Goal: Task Accomplishment & Management: Manage account settings

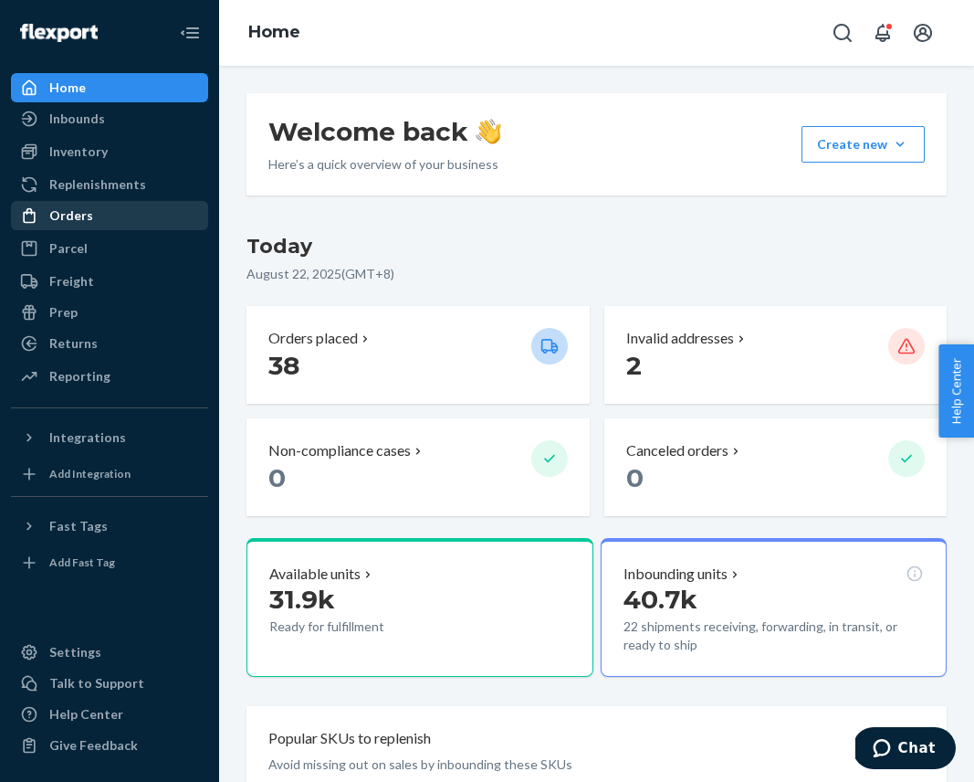
click at [99, 211] on div "Orders" at bounding box center [110, 216] width 194 height 26
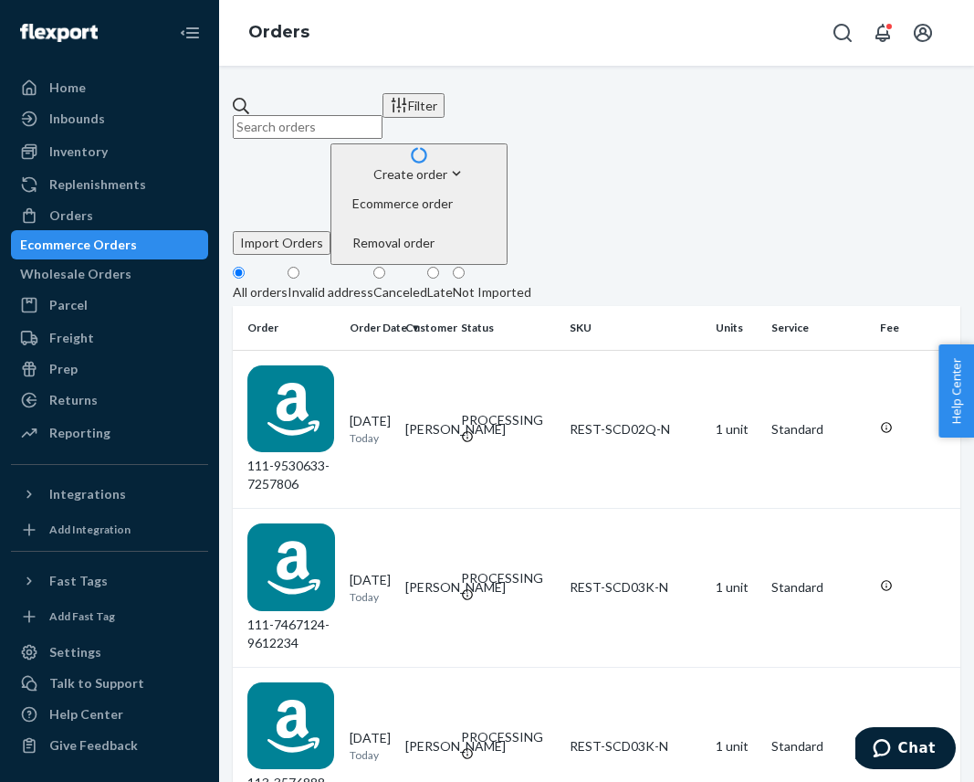
click at [315, 115] on input "text" at bounding box center [308, 127] width 150 height 24
paste input "PD2685628"
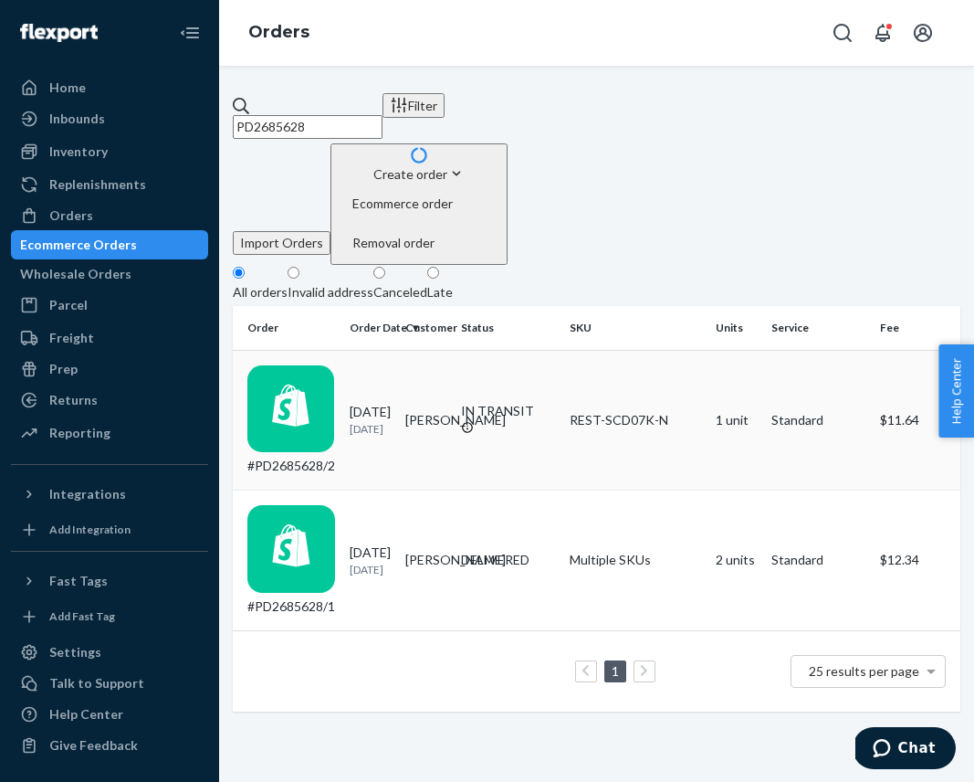
type input "PD2685628"
click at [335, 365] on div "#PD2685628/2" at bounding box center [292, 420] width 88 height 111
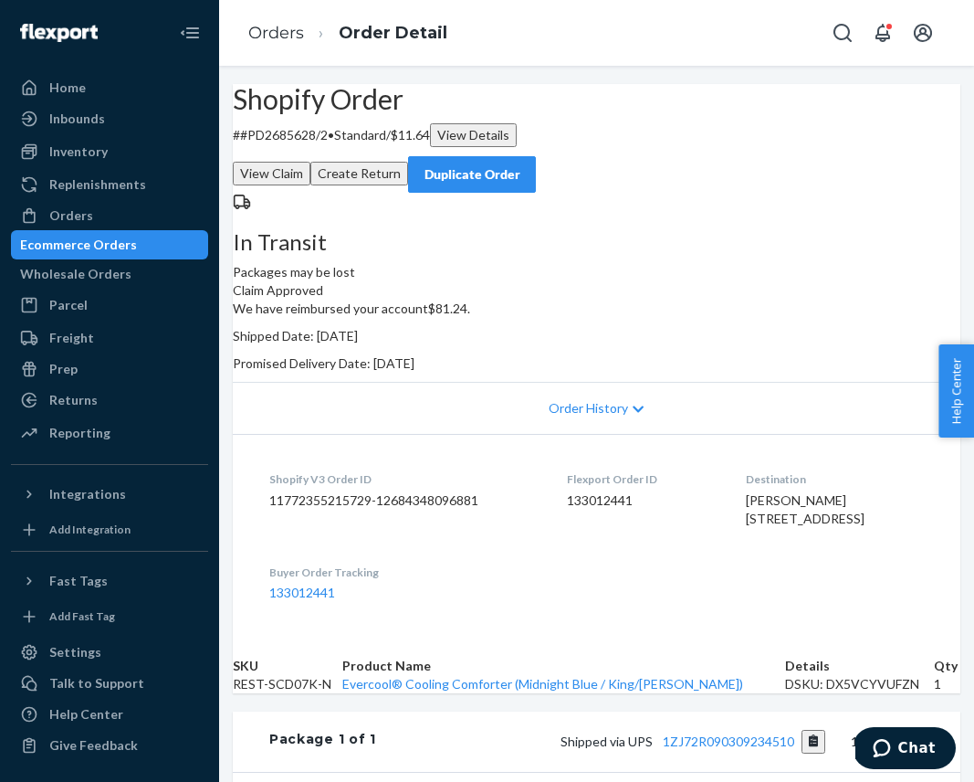
click at [124, 256] on div "Ecommerce Orders" at bounding box center [110, 245] width 194 height 26
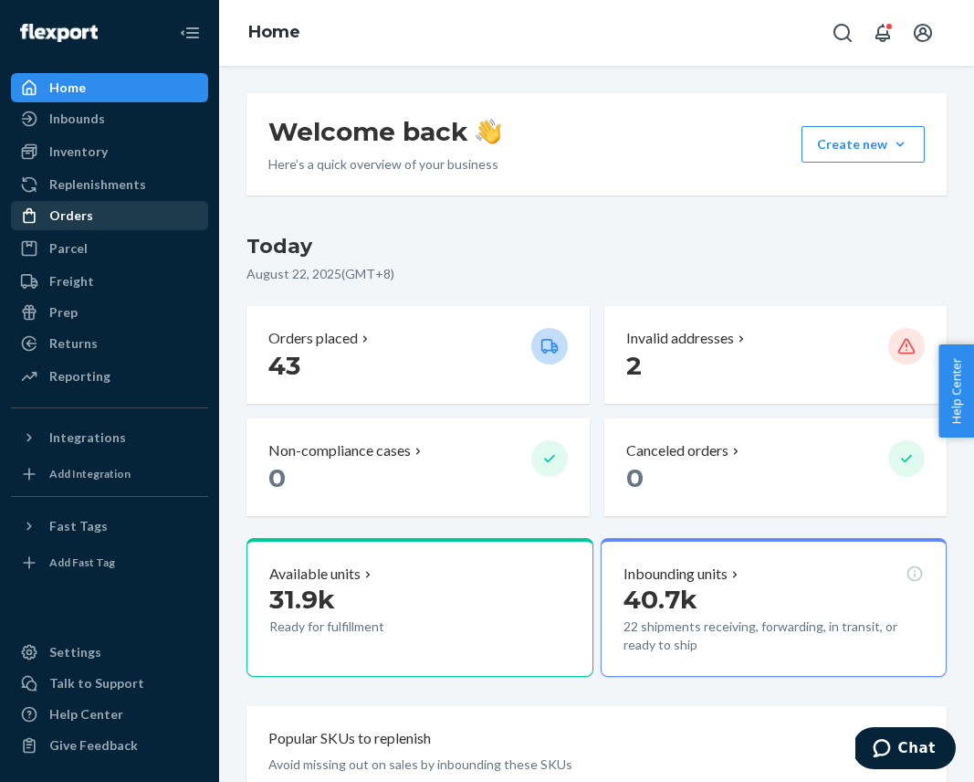
click at [129, 216] on div "Orders" at bounding box center [110, 216] width 194 height 26
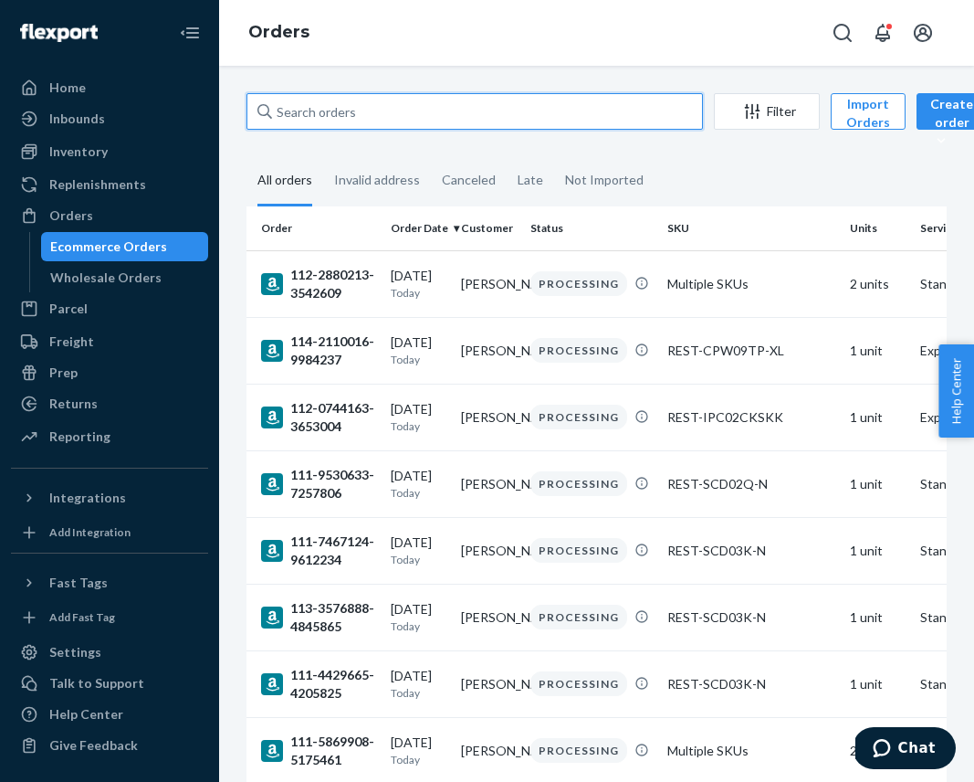
click at [319, 107] on input "text" at bounding box center [475, 111] width 457 height 37
paste input "US25326463"
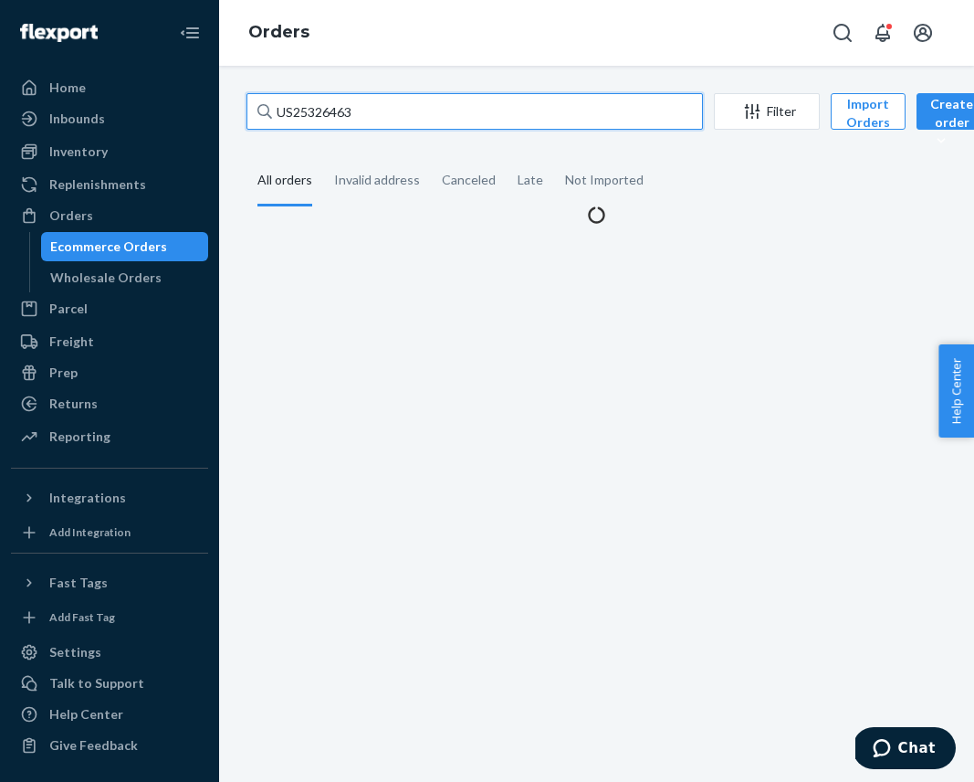
type input "US25326463"
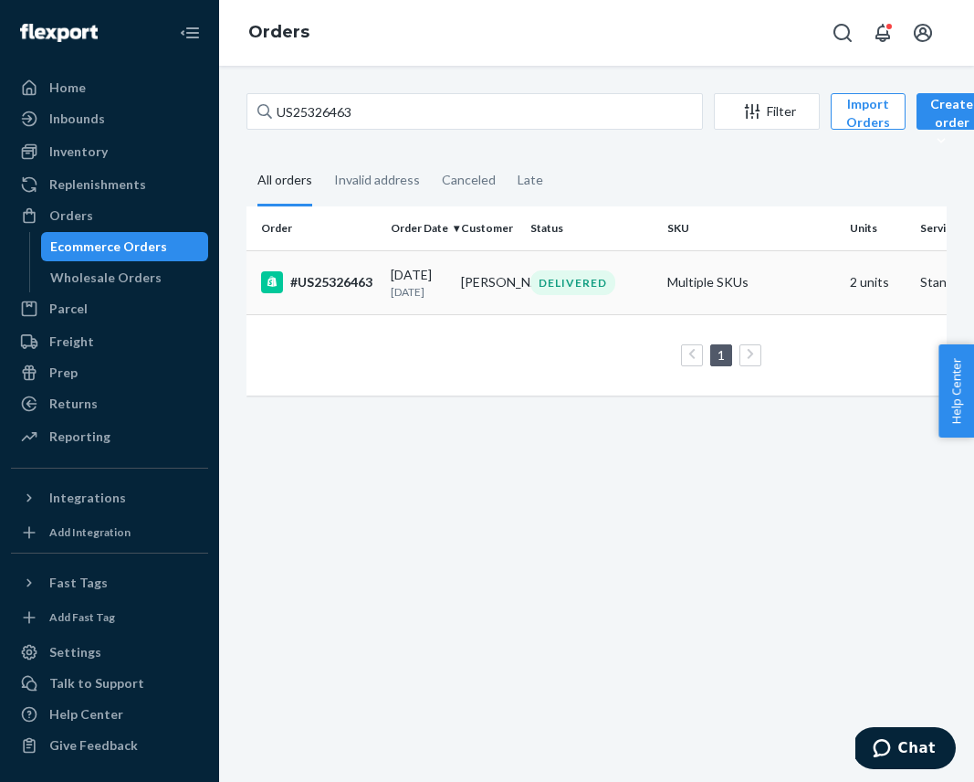
click at [562, 276] on td "DELIVERED" at bounding box center [591, 282] width 137 height 64
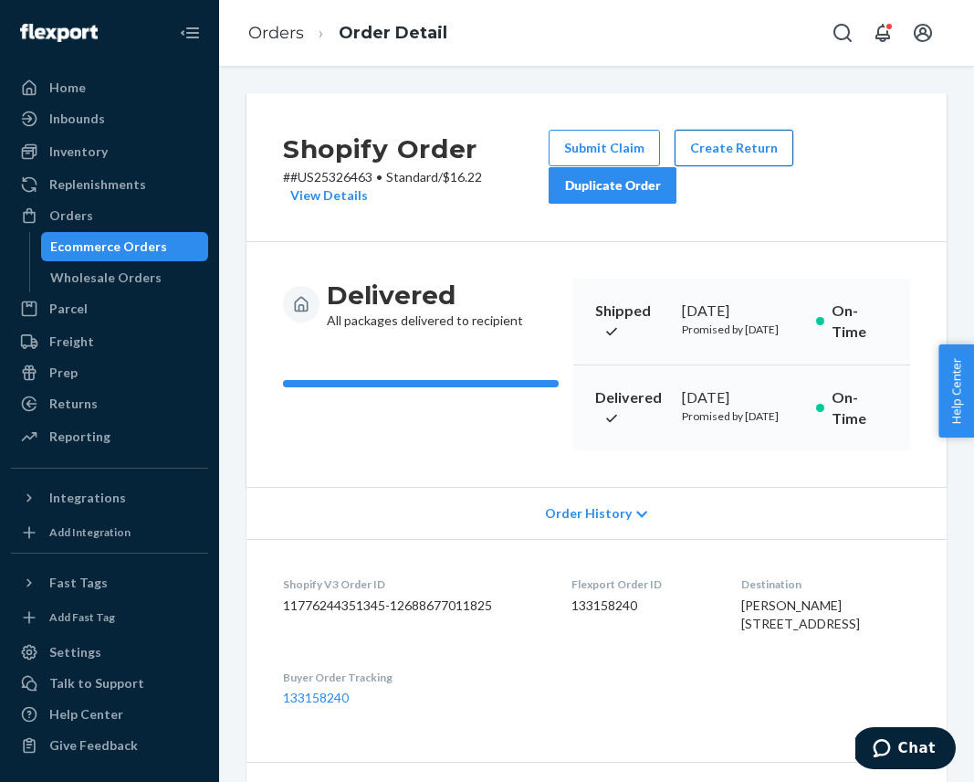
click at [736, 155] on button "Create Return" at bounding box center [734, 148] width 119 height 37
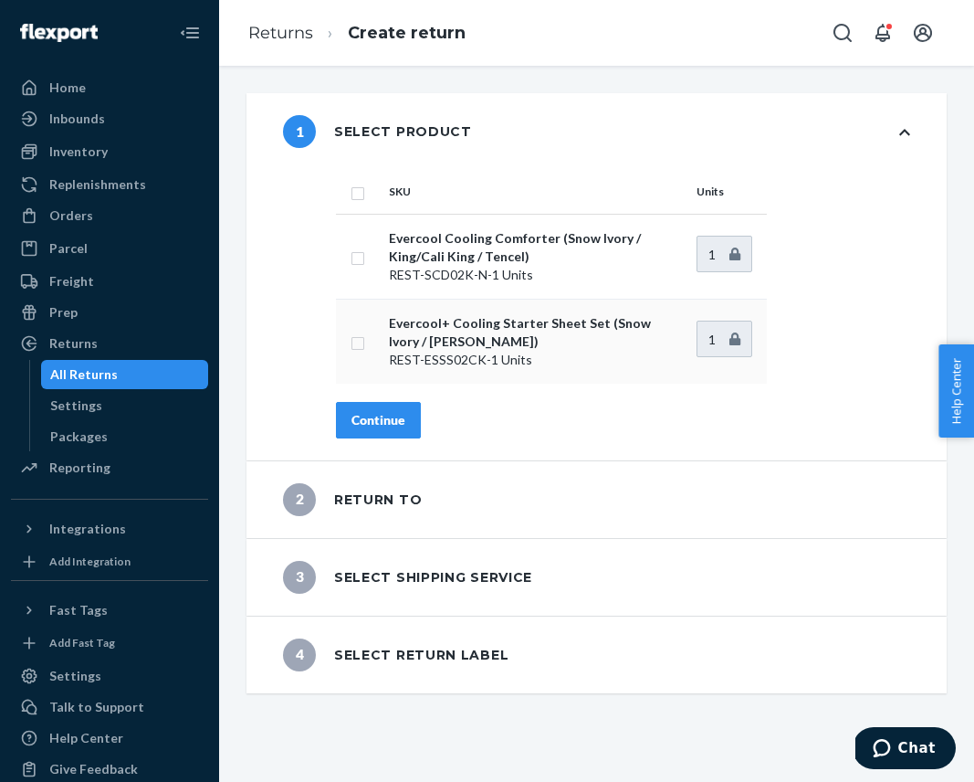
click at [358, 342] on input "checkbox" at bounding box center [358, 341] width 15 height 19
checkbox input "true"
click at [355, 258] on input "checkbox" at bounding box center [358, 256] width 15 height 19
checkbox input "true"
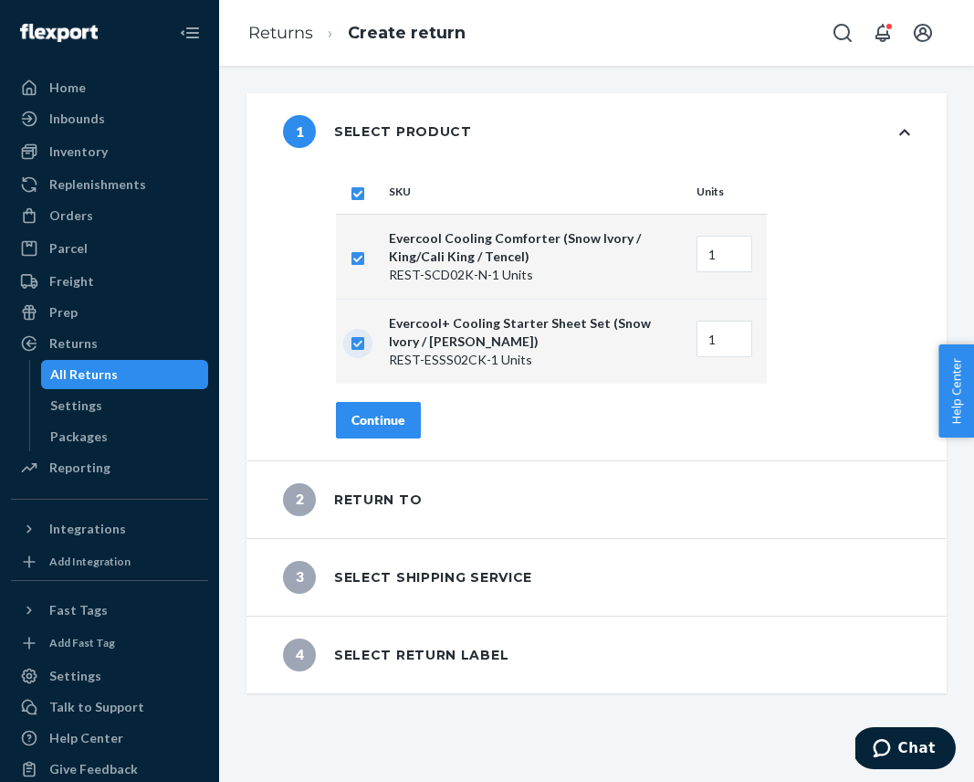
click at [353, 345] on input "checkbox" at bounding box center [358, 341] width 15 height 19
checkbox input "false"
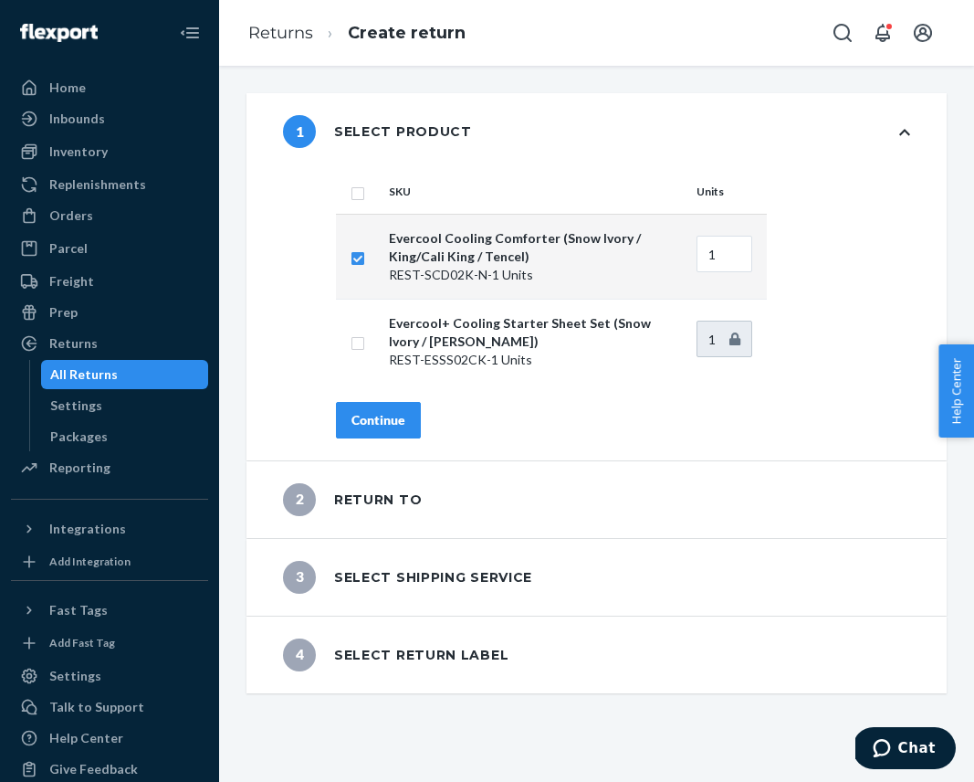
click at [392, 414] on div "Continue" at bounding box center [379, 420] width 54 height 18
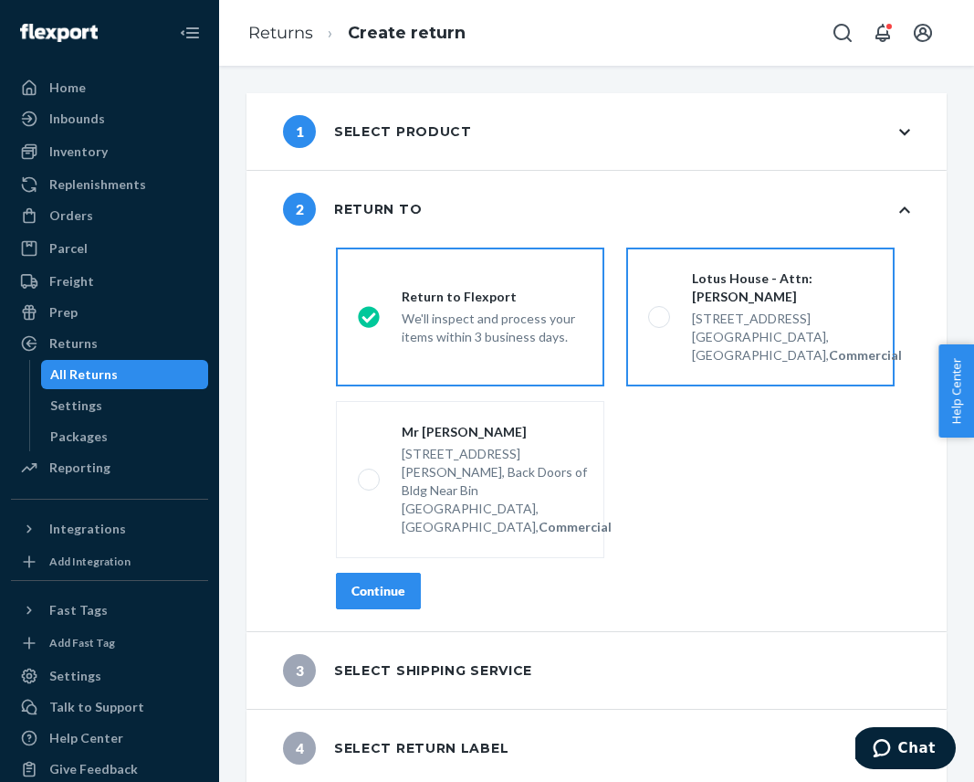
click at [744, 331] on div "Miami, FL 33136, US, Commercial" at bounding box center [797, 346] width 210 height 37
click at [660, 323] on input "Lotus House - Attn: Victoria Varela 217 NW 15th St, Miami, FL 33136, US, Commer…" at bounding box center [654, 317] width 12 height 12
radio input "true"
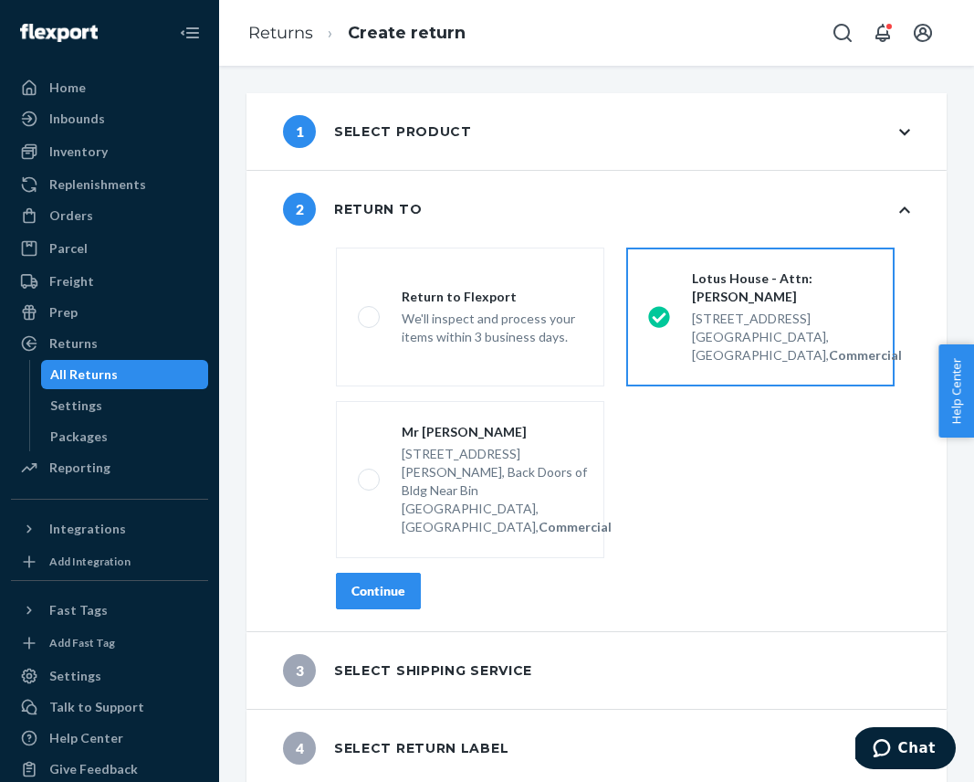
click at [400, 582] on div "Continue" at bounding box center [379, 591] width 54 height 18
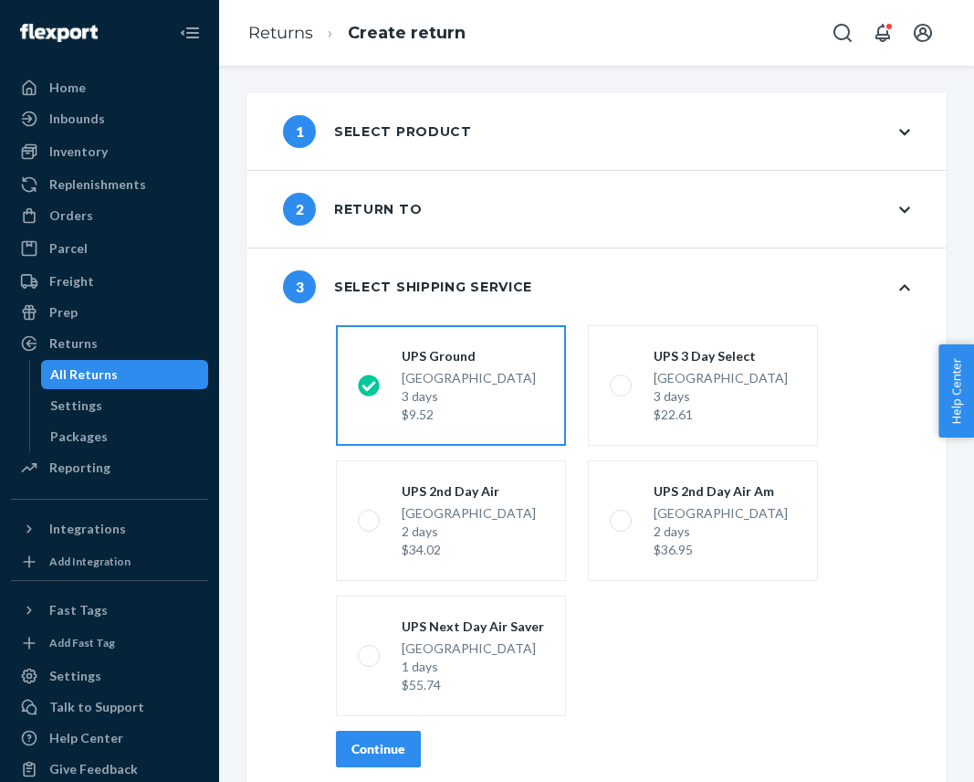
click at [393, 753] on div "Continue" at bounding box center [379, 749] width 54 height 18
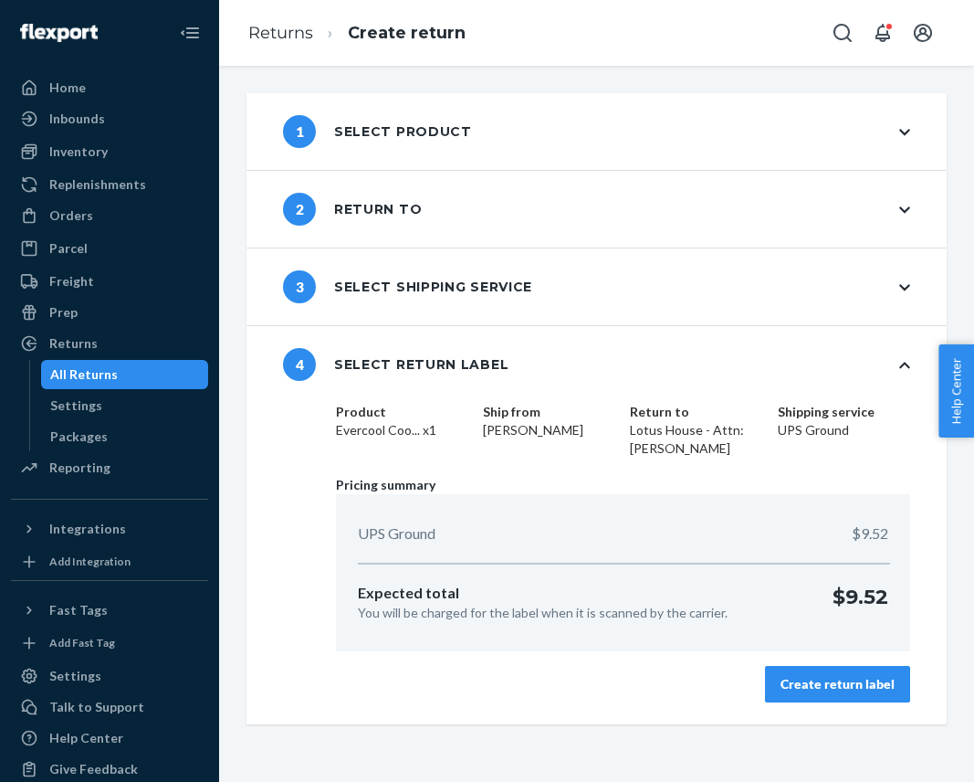
click at [844, 694] on button "Create return label" at bounding box center [837, 684] width 145 height 37
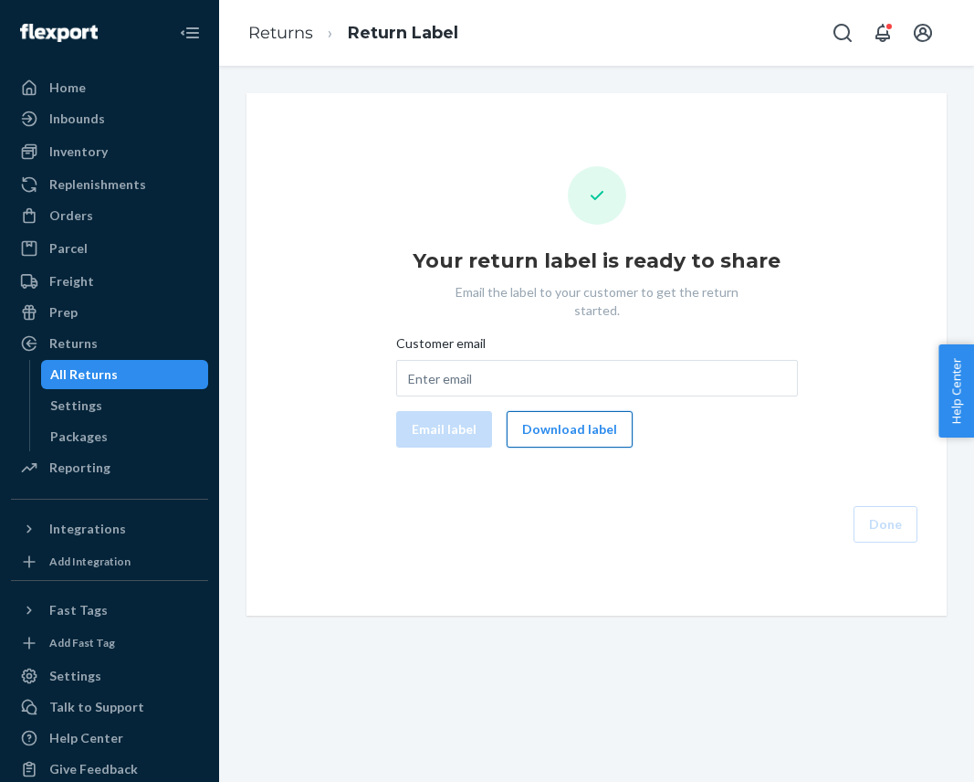
click at [554, 426] on button "Download label" at bounding box center [570, 429] width 126 height 37
